Goal: Task Accomplishment & Management: Complete application form

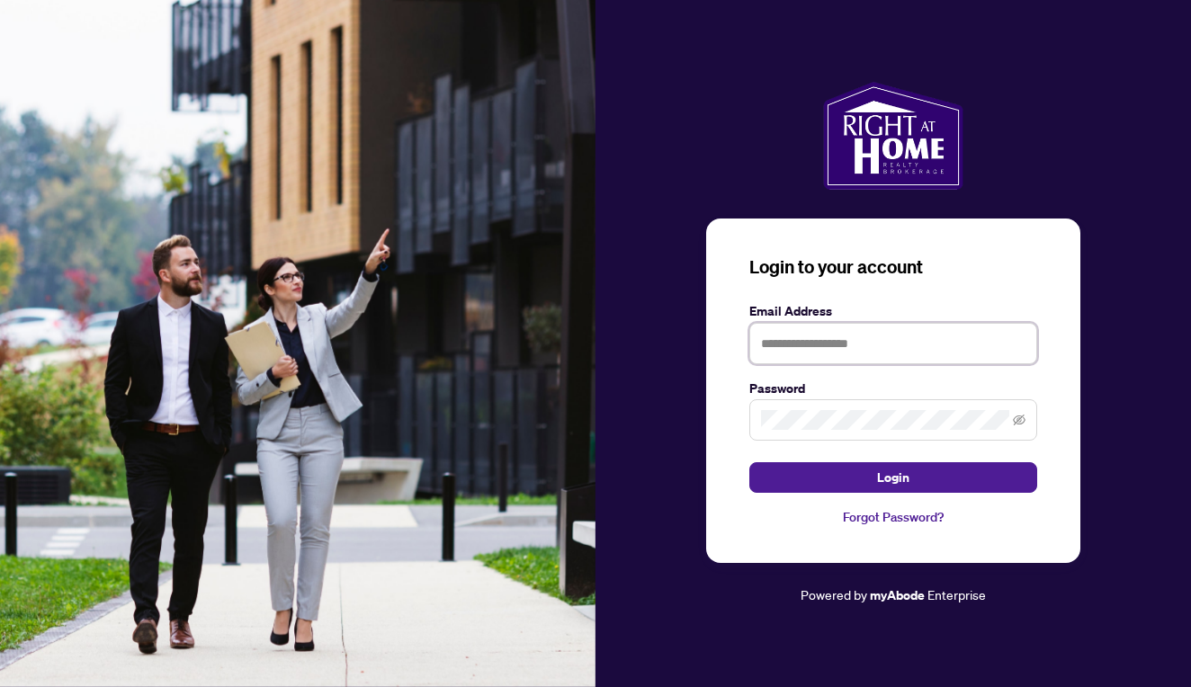
type input "**********"
click at [893, 478] on button "Login" at bounding box center [893, 477] width 288 height 31
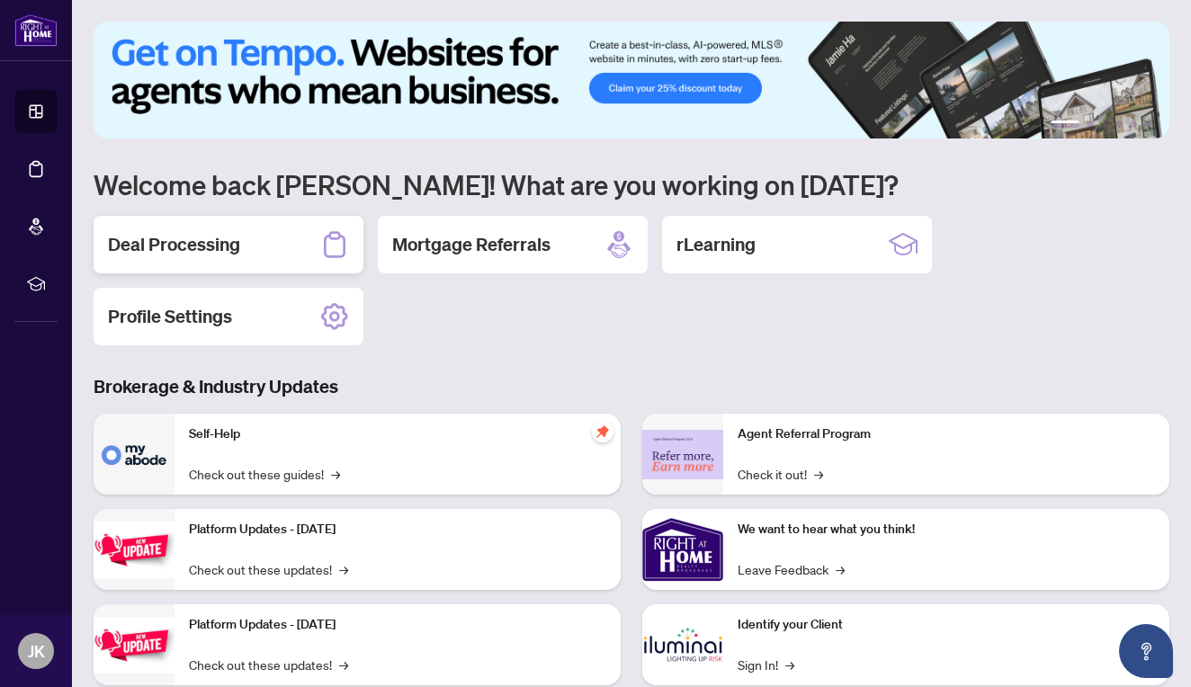
click at [267, 229] on div "Deal Processing" at bounding box center [229, 245] width 270 height 58
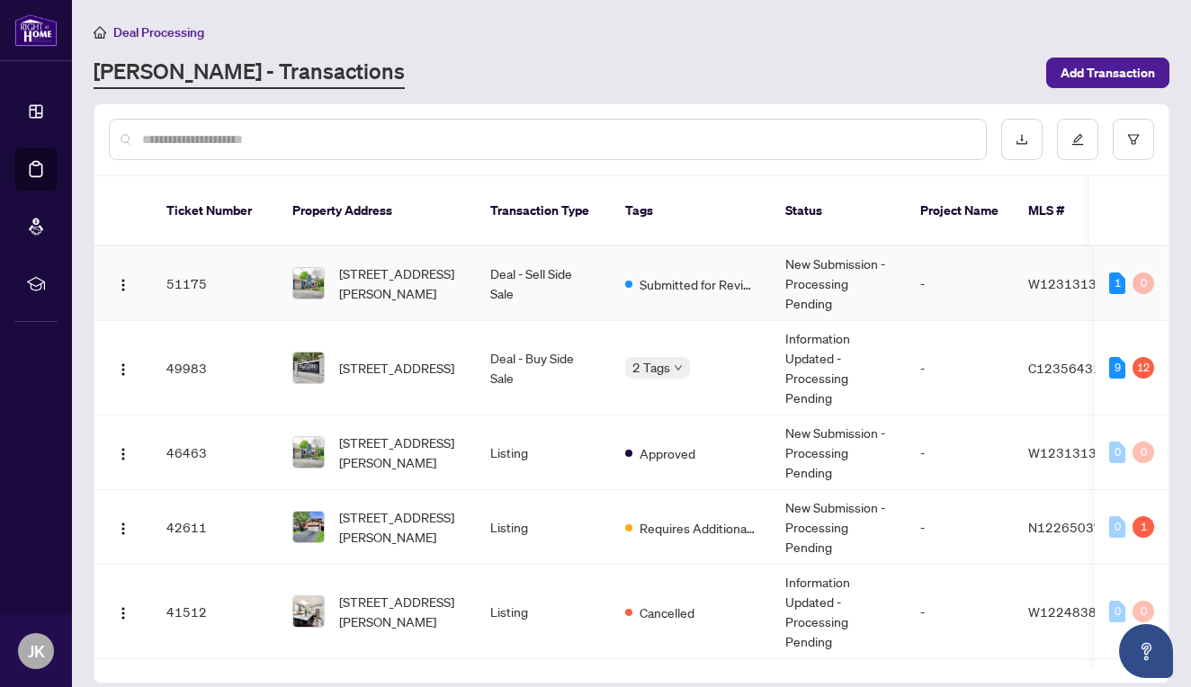
click at [229, 270] on td "51175" at bounding box center [215, 284] width 126 height 75
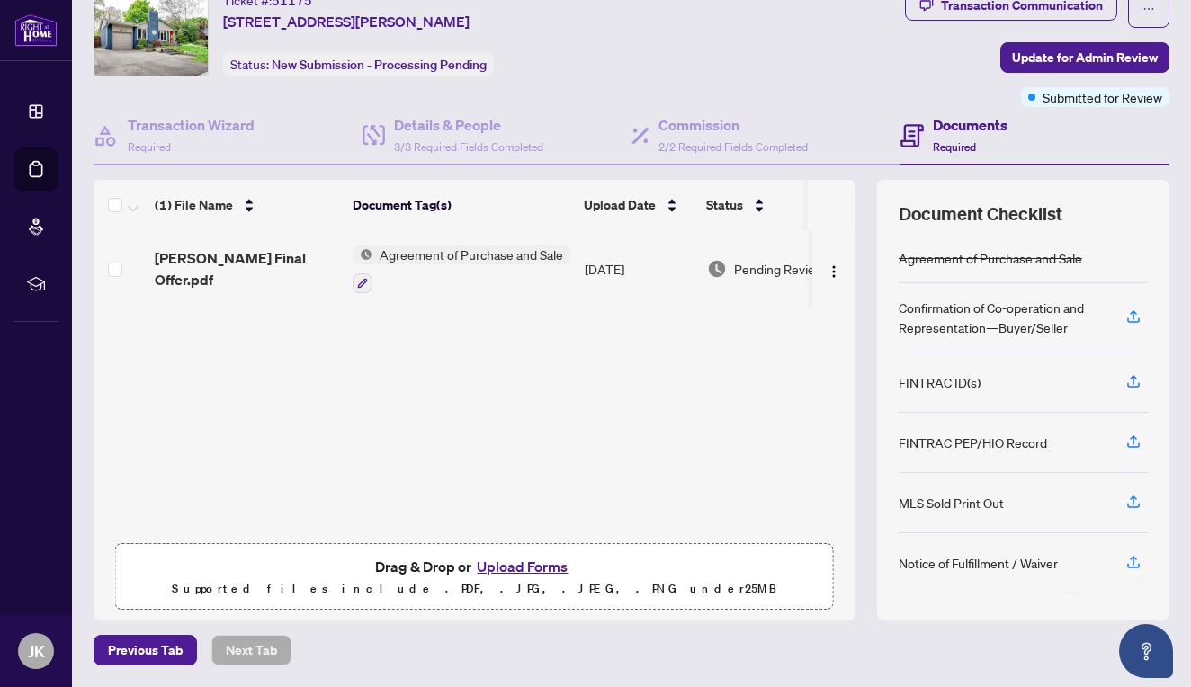
scroll to position [66, 0]
click at [502, 566] on button "Upload Forms" at bounding box center [522, 567] width 102 height 23
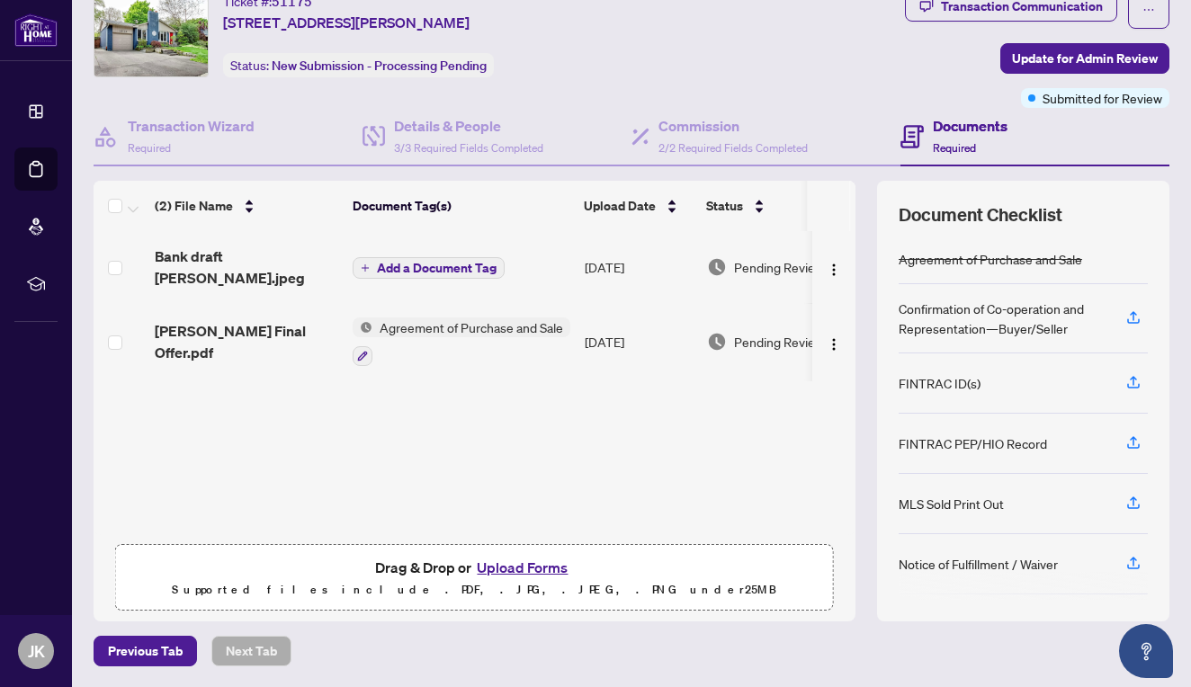
click at [435, 262] on span "Add a Document Tag" at bounding box center [437, 268] width 120 height 13
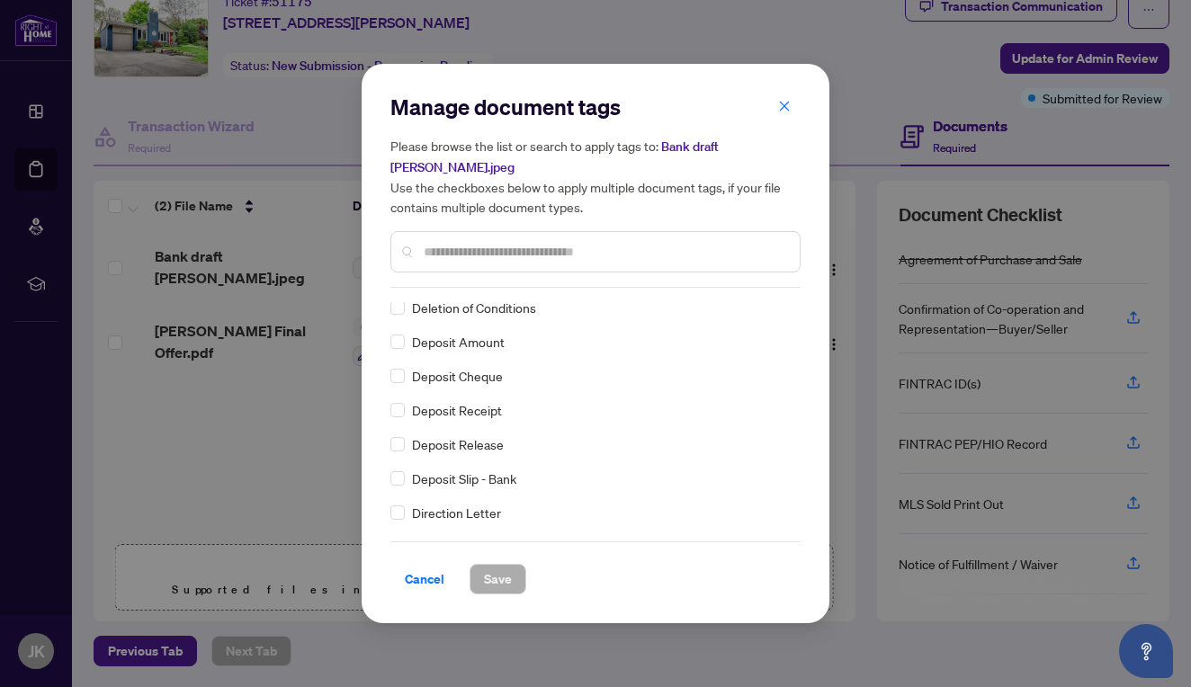
scroll to position [1510, 0]
click at [402, 475] on span at bounding box center [397, 478] width 14 height 14
click at [495, 583] on span "Save" at bounding box center [498, 579] width 28 height 29
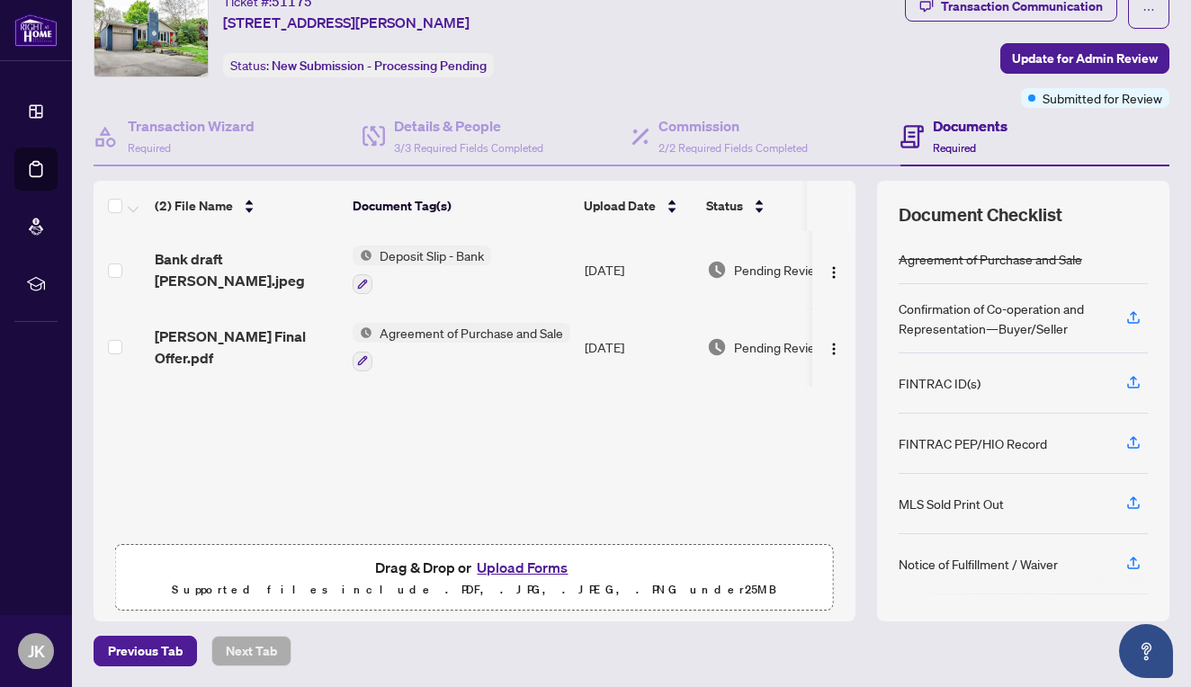
click at [513, 573] on button "Upload Forms" at bounding box center [522, 567] width 102 height 23
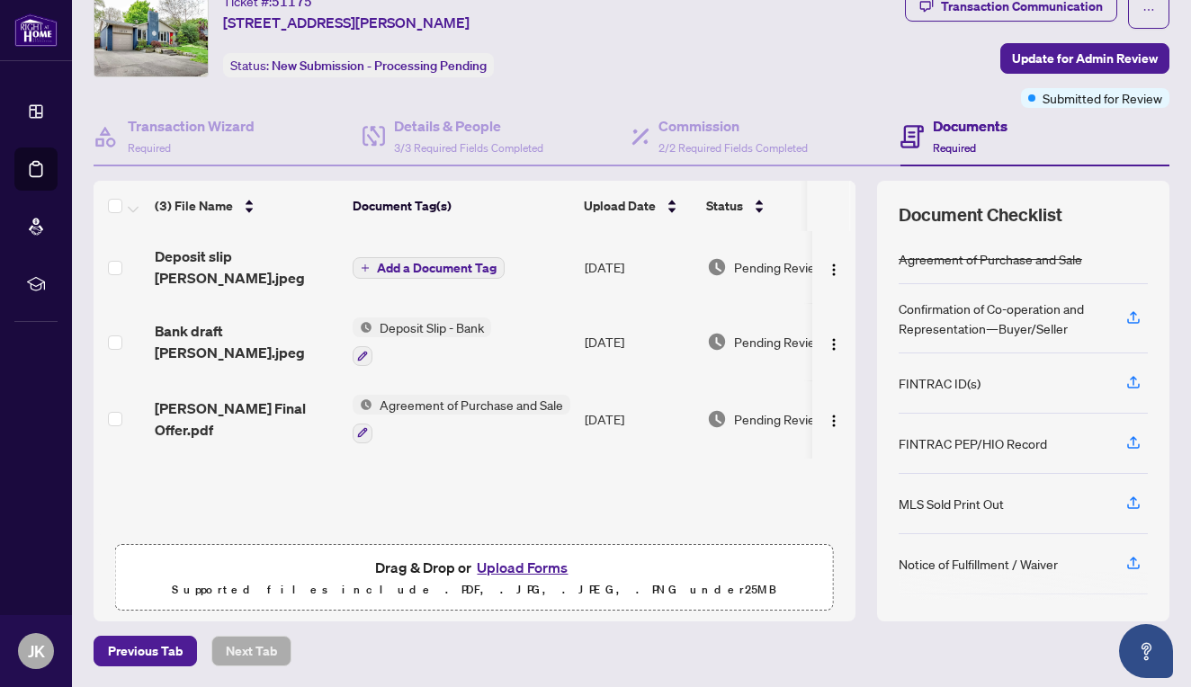
click at [439, 262] on span "Add a Document Tag" at bounding box center [437, 268] width 120 height 13
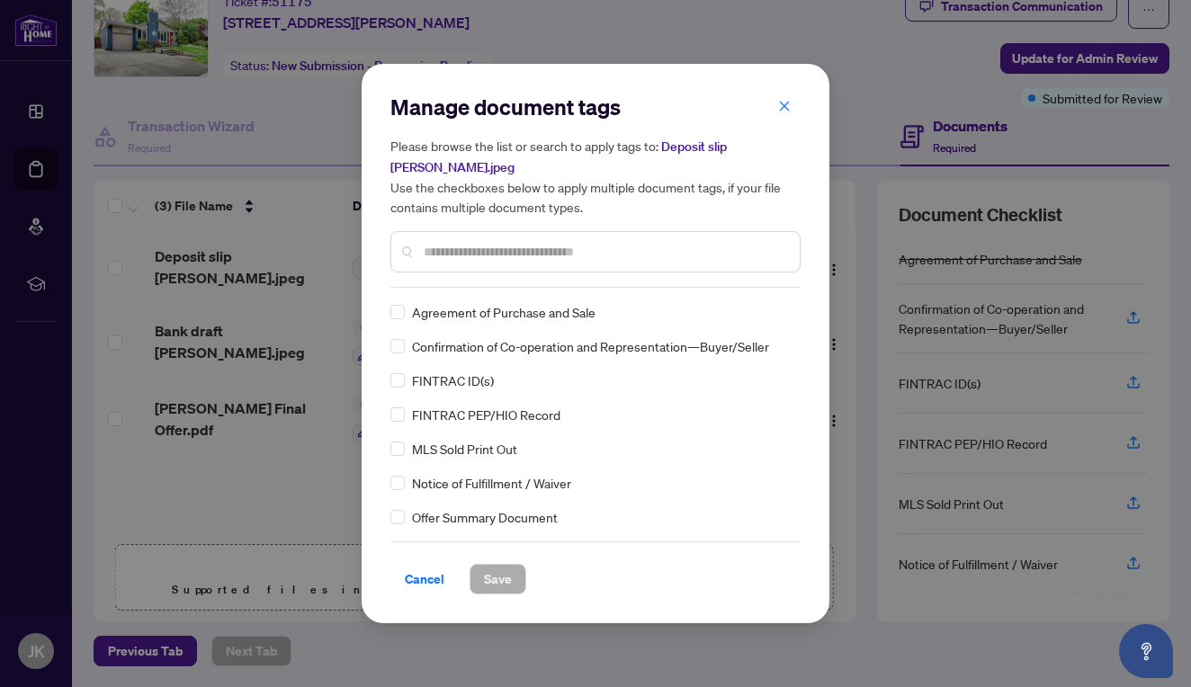
click at [444, 255] on input "text" at bounding box center [605, 252] width 362 height 20
click at [429, 580] on span "Cancel" at bounding box center [425, 579] width 40 height 29
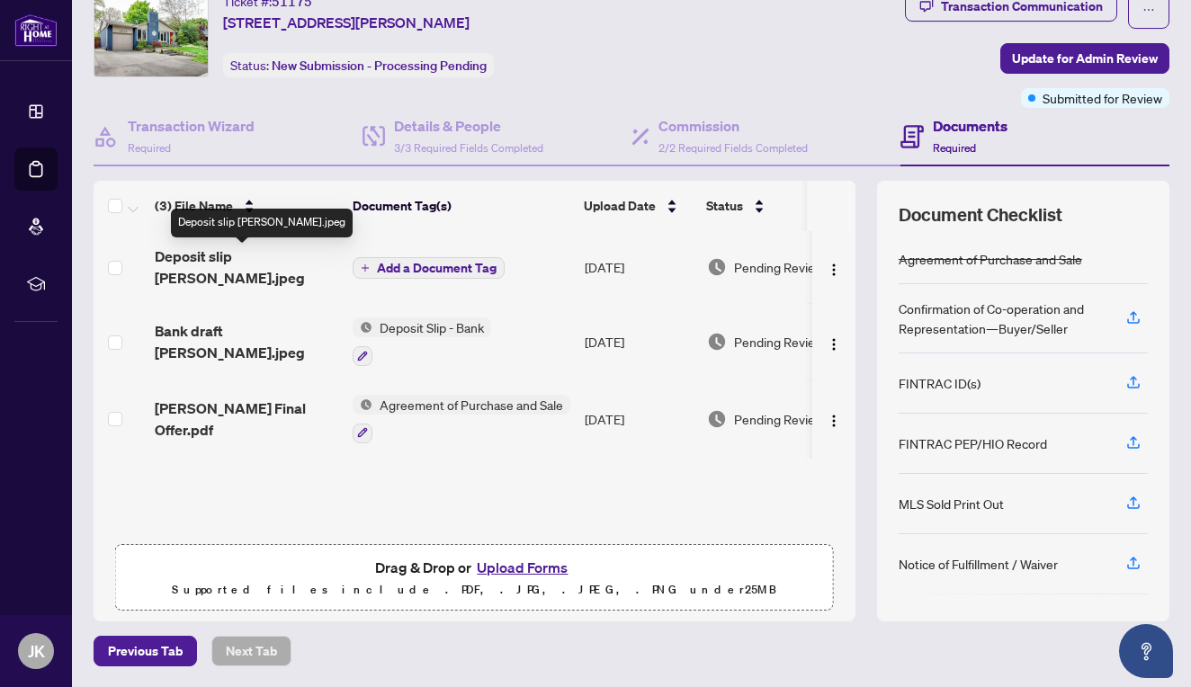
click at [274, 257] on span "Deposit slip [PERSON_NAME].jpeg" at bounding box center [247, 267] width 184 height 43
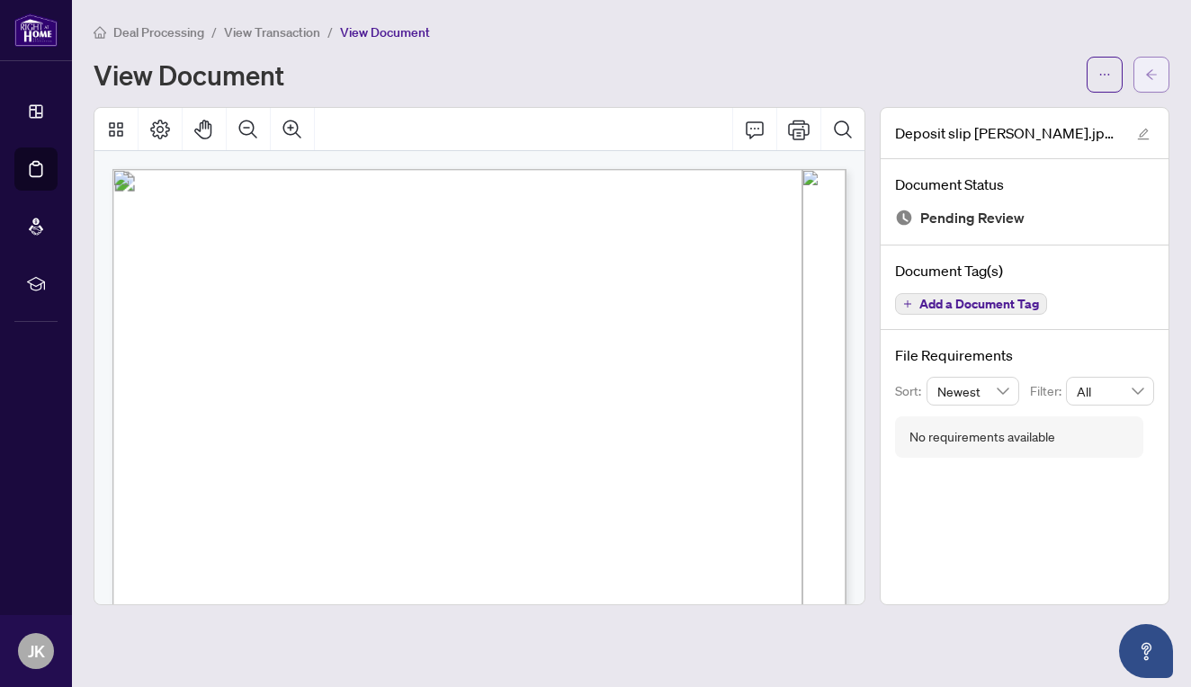
click at [1152, 76] on icon "arrow-left" at bounding box center [1151, 74] width 13 height 13
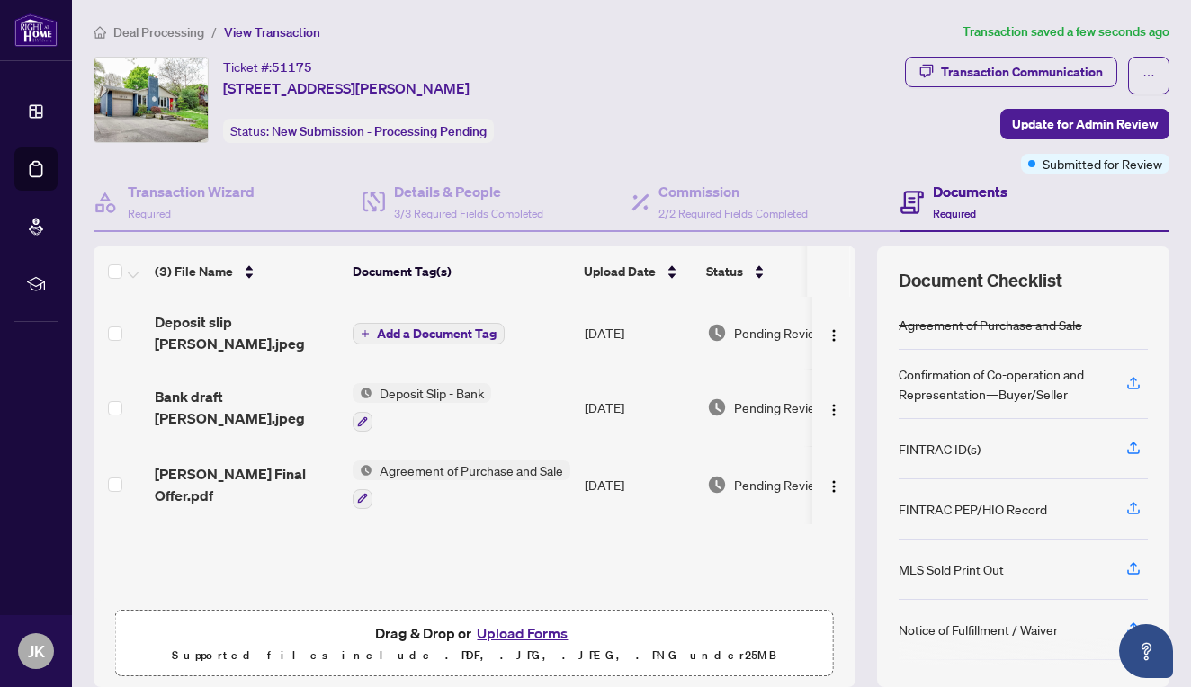
click at [397, 327] on span "Add a Document Tag" at bounding box center [437, 333] width 120 height 13
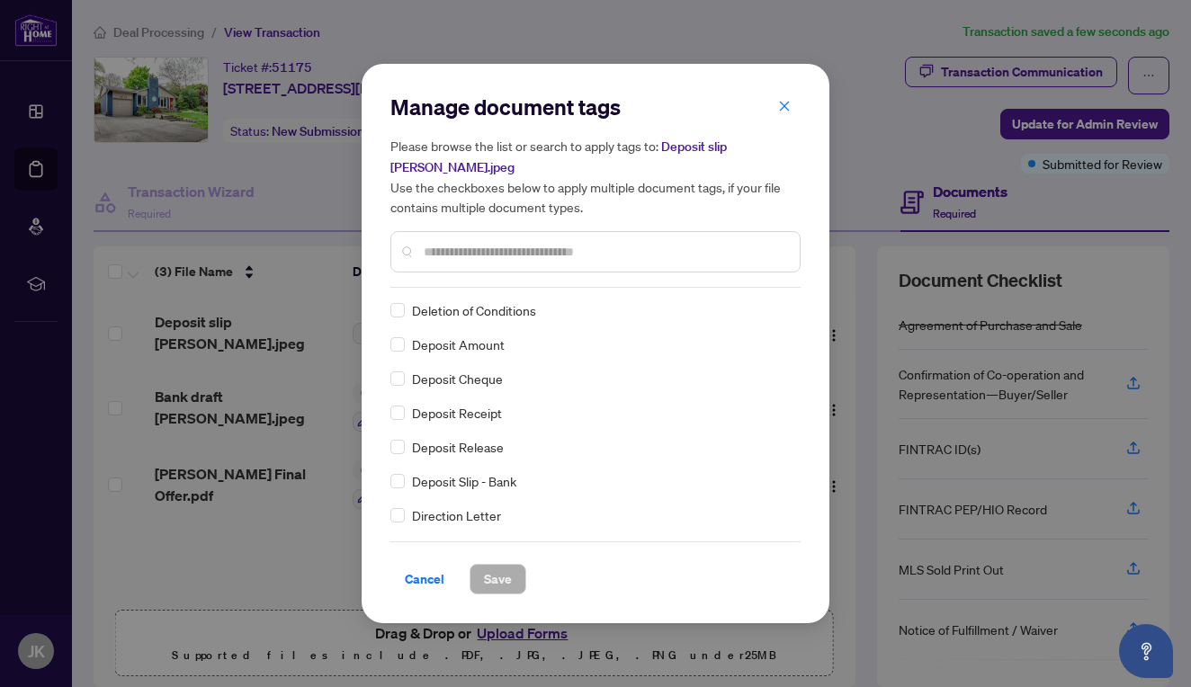
scroll to position [1507, 0]
click at [399, 417] on span at bounding box center [397, 412] width 14 height 14
click at [507, 581] on span "Save" at bounding box center [498, 579] width 28 height 29
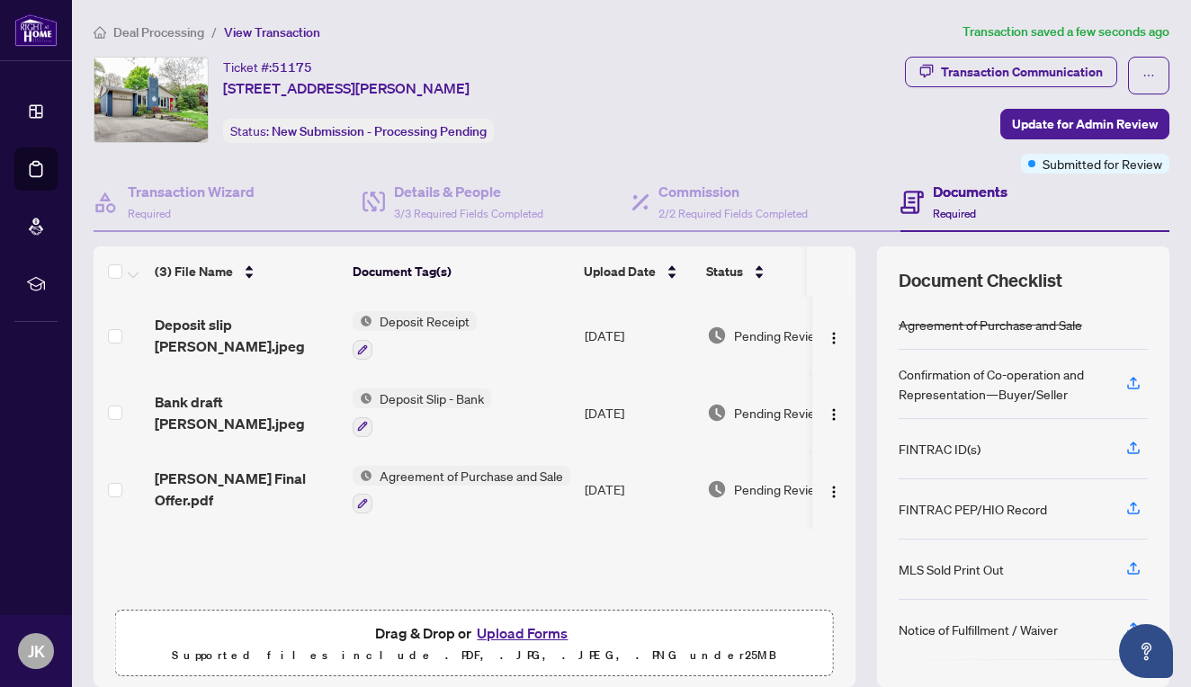
click at [392, 398] on span "Deposit Slip - Bank" at bounding box center [431, 399] width 119 height 20
click at [370, 418] on button "button" at bounding box center [363, 427] width 20 height 20
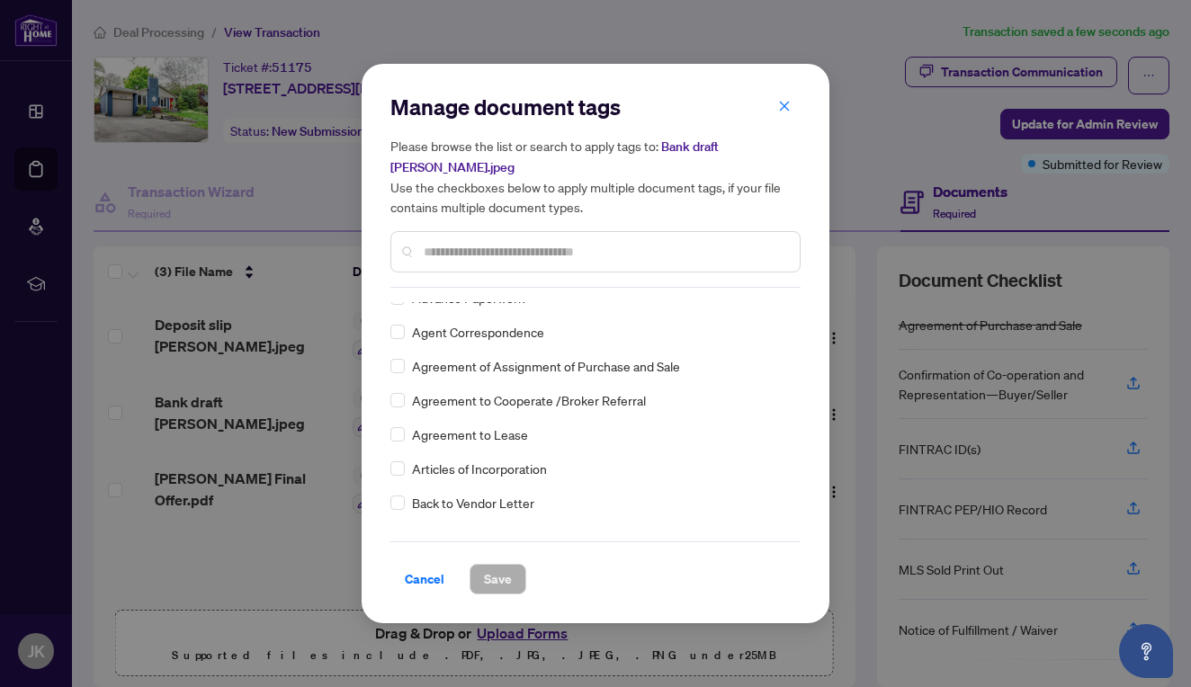
scroll to position [402, 0]
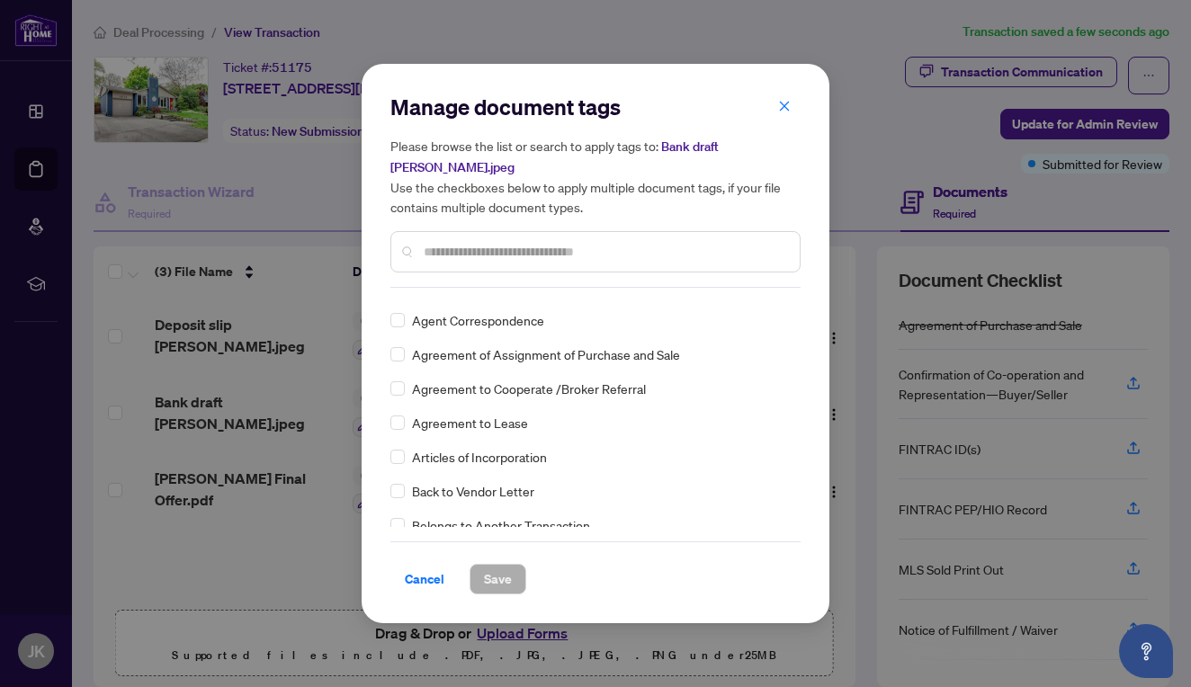
click at [505, 244] on input "text" at bounding box center [605, 252] width 362 height 20
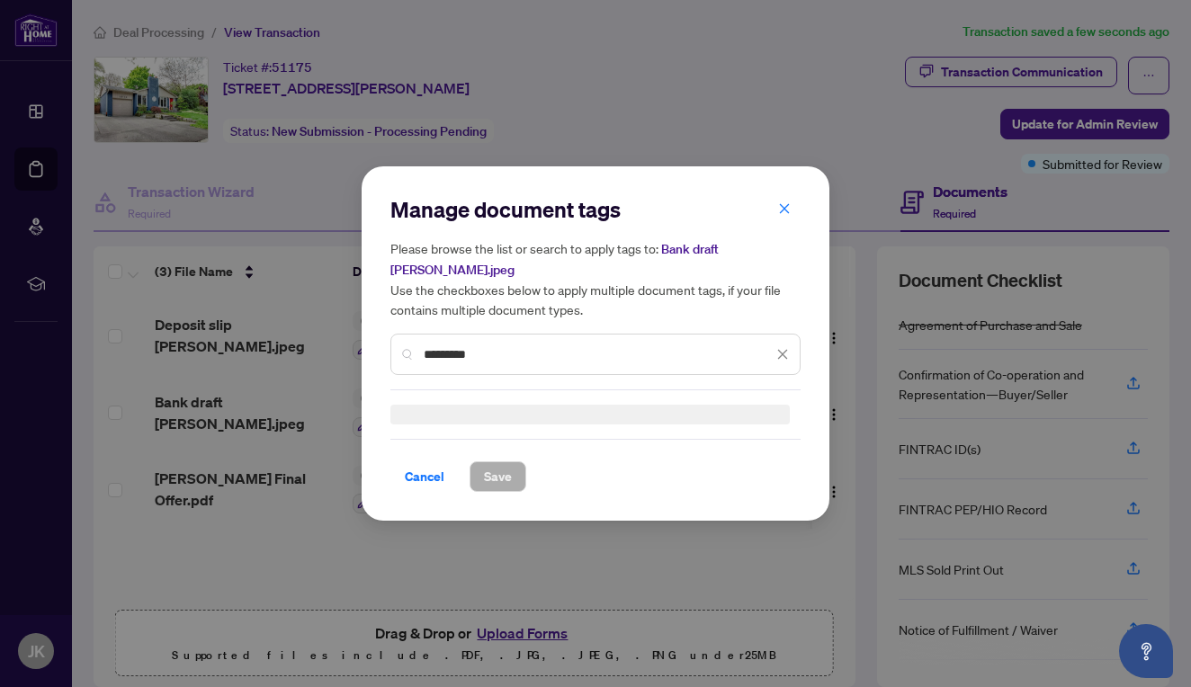
scroll to position [0, 0]
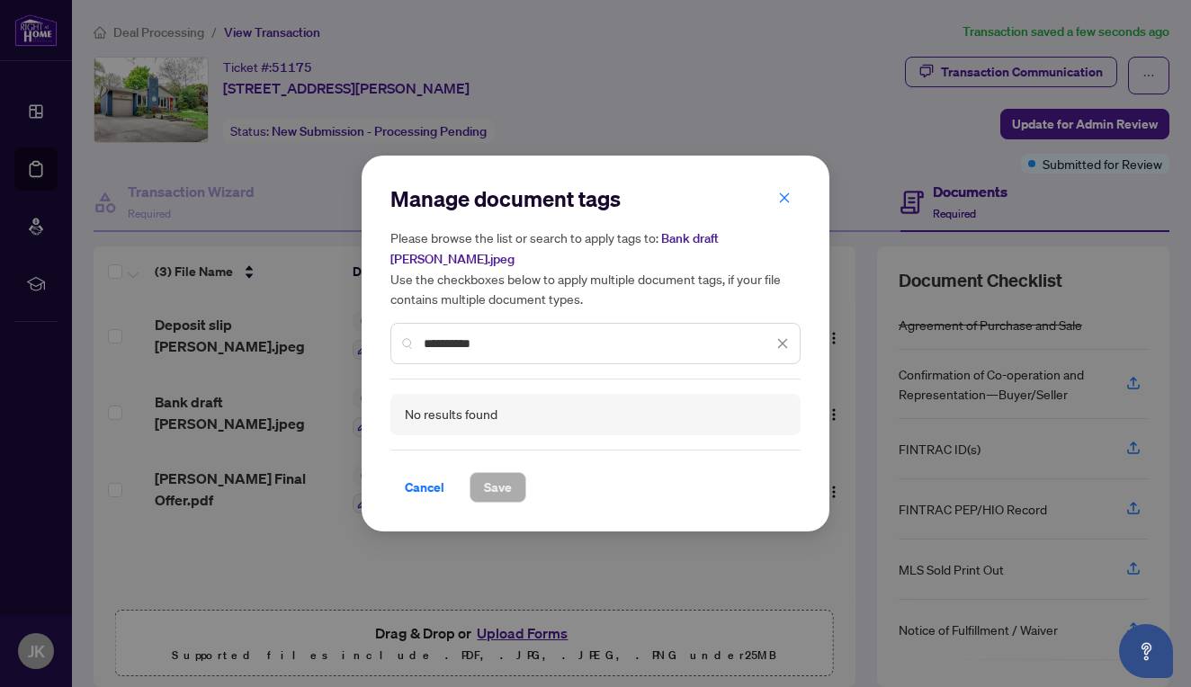
type input "**********"
click at [493, 408] on div "No results found" at bounding box center [451, 415] width 93 height 20
click at [792, 350] on div "**********" at bounding box center [595, 343] width 410 height 41
click at [785, 346] on icon "close" at bounding box center [782, 343] width 13 height 13
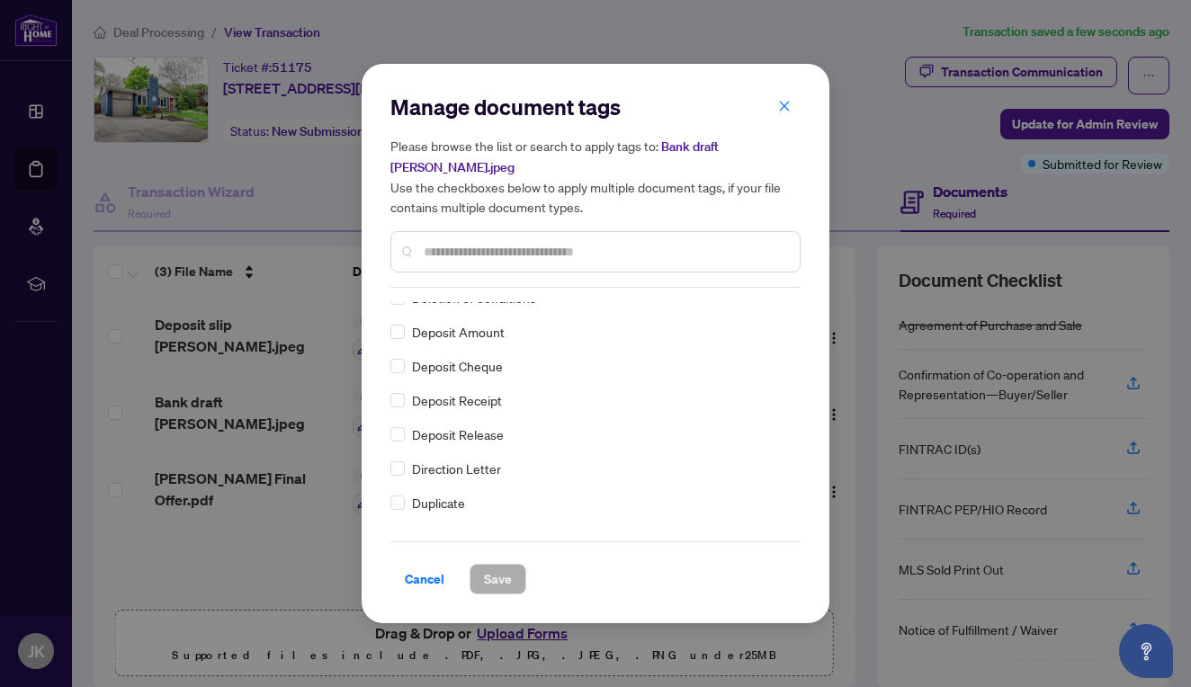
scroll to position [1526, 0]
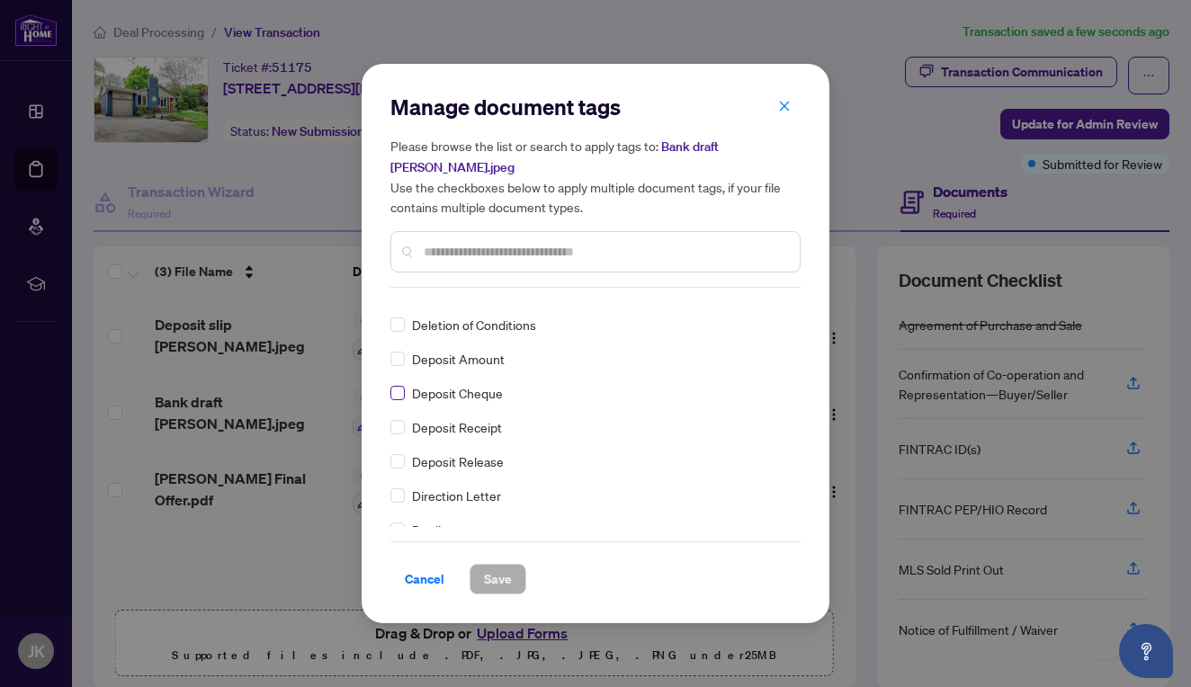
click at [398, 399] on span at bounding box center [397, 393] width 14 height 14
click at [507, 586] on span "Save" at bounding box center [498, 579] width 28 height 29
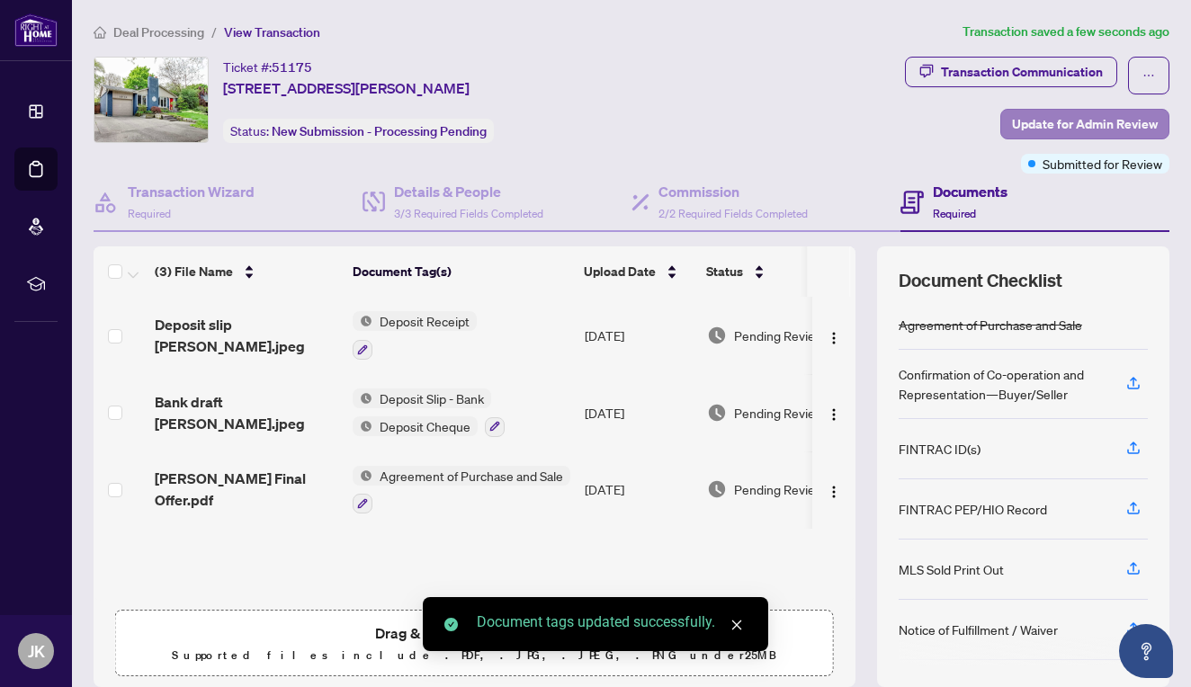
click at [1102, 115] on span "Update for Admin Review" at bounding box center [1085, 124] width 146 height 29
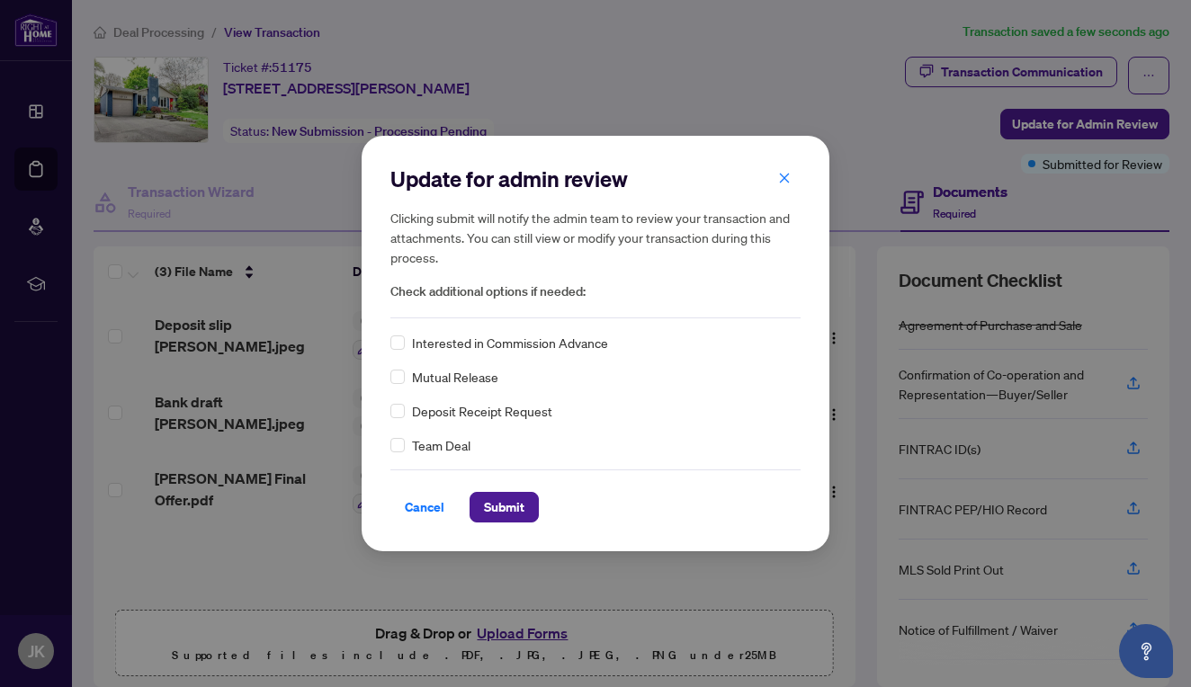
scroll to position [0, 0]
click at [517, 509] on span "Submit" at bounding box center [504, 507] width 40 height 29
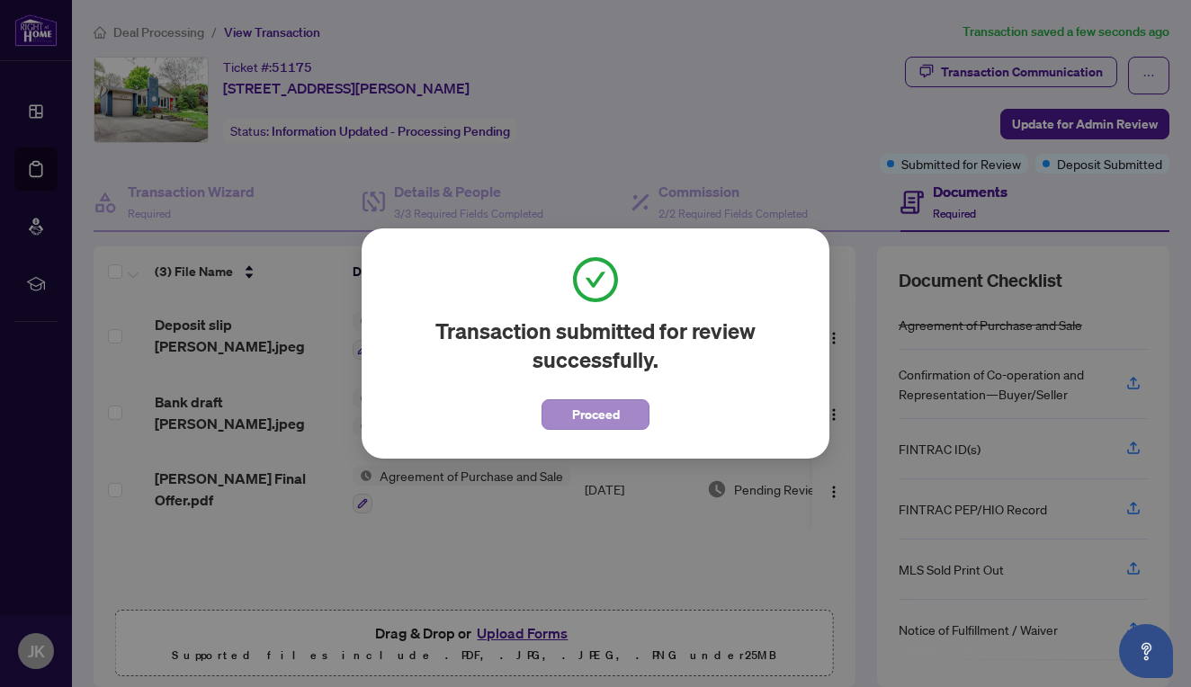
click at [581, 411] on span "Proceed" at bounding box center [596, 414] width 48 height 29
